Goal: Find contact information: Find contact information

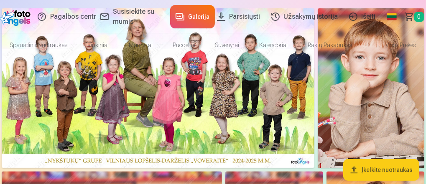
click at [407, 14] on span "Krepšelis" at bounding box center [407, 17] width 0 height 10
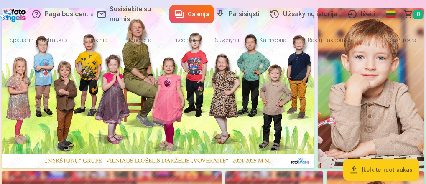
scroll to position [131, 0]
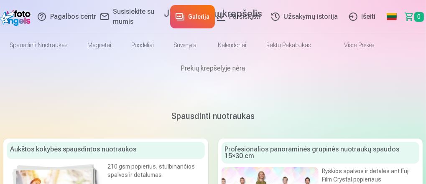
click at [96, 14] on link "Susisiekite su mumis" at bounding box center [131, 16] width 71 height 33
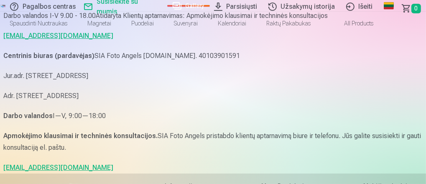
scroll to position [67, 0]
